Goal: Task Accomplishment & Management: Manage account settings

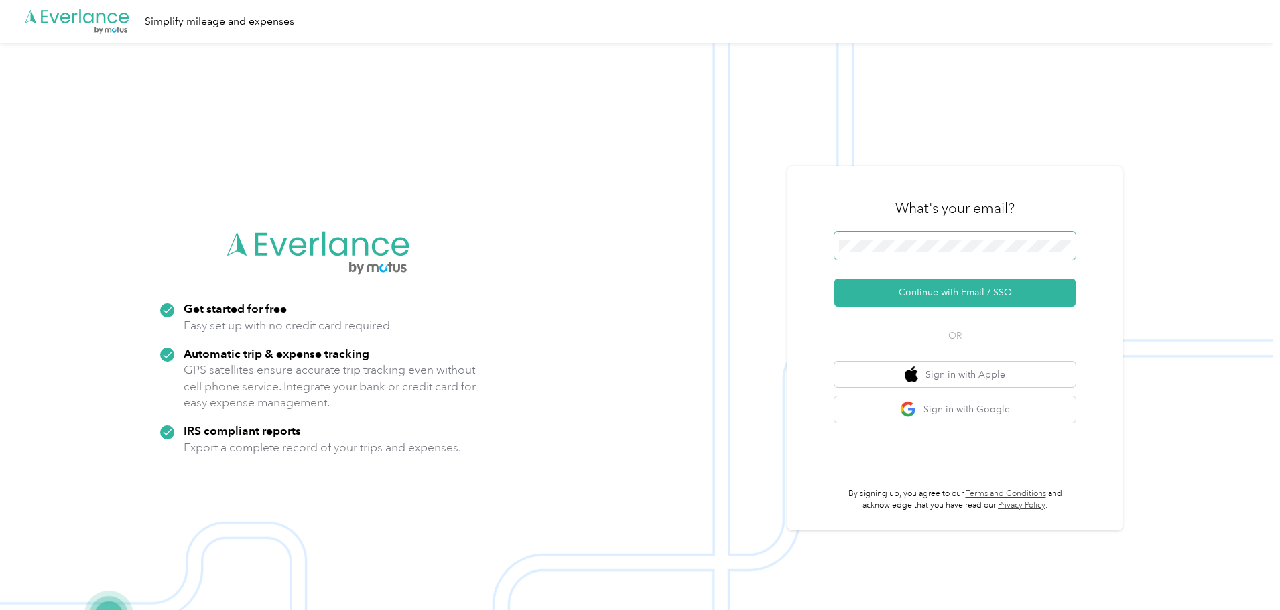
click at [928, 253] on span at bounding box center [954, 246] width 241 height 28
click at [949, 291] on button "Continue with Email / SSO" at bounding box center [954, 293] width 241 height 28
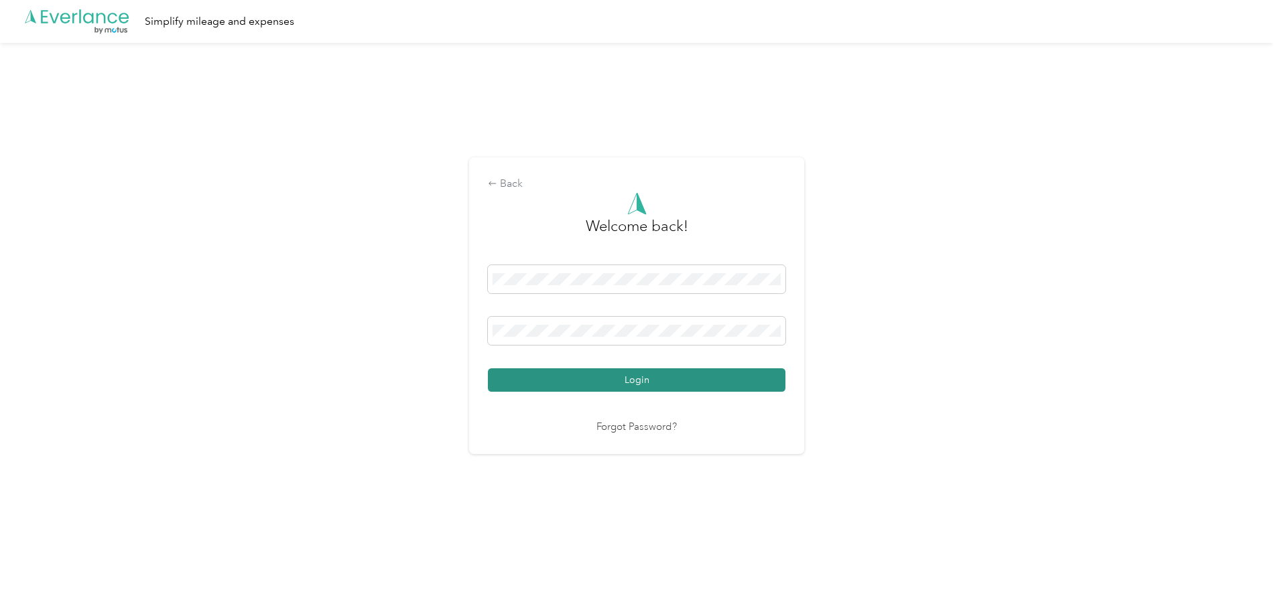
click at [609, 378] on button "Login" at bounding box center [636, 379] width 297 height 23
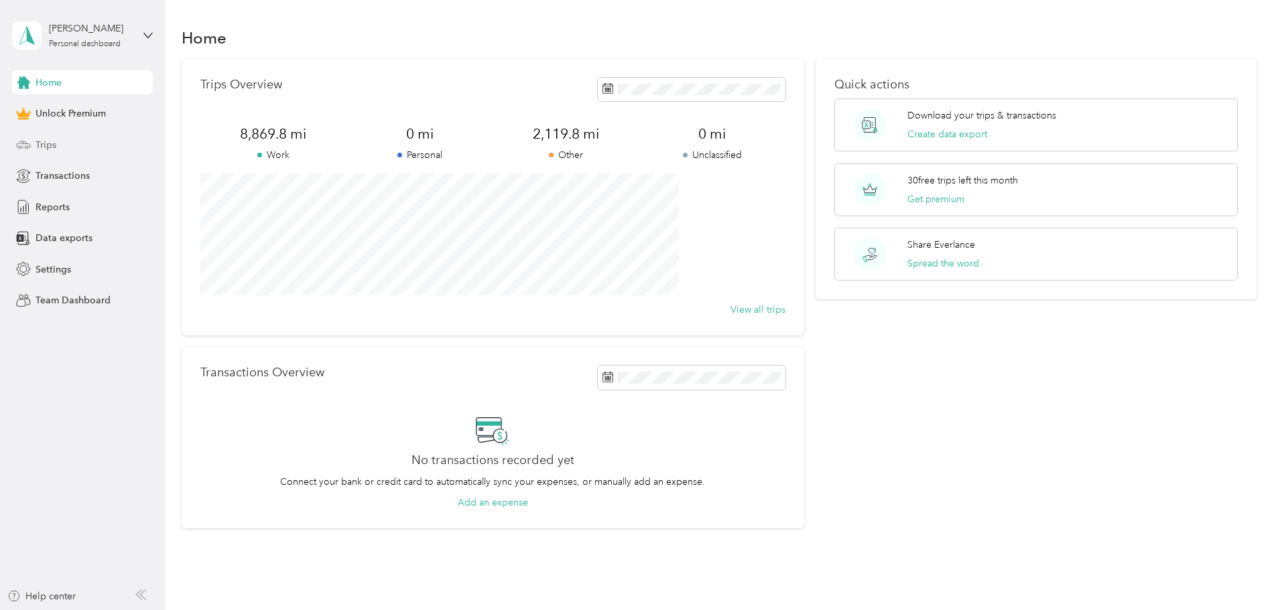
click at [51, 145] on span "Trips" at bounding box center [46, 145] width 21 height 14
